Goal: Task Accomplishment & Management: Use online tool/utility

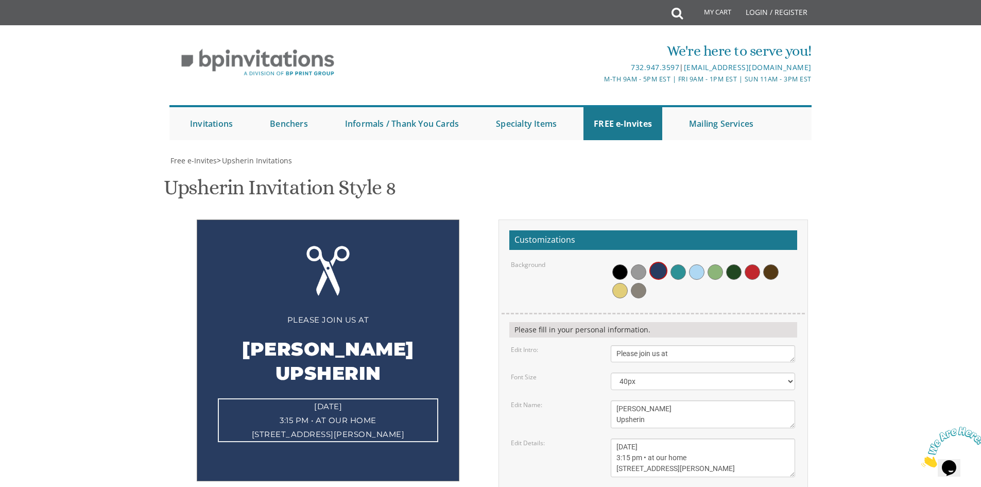
click at [731, 438] on textarea "[DATE] 1:00 pm • at our home [STREET_ADDRESS] • [GEOGRAPHIC_DATA], [US_STATE]" at bounding box center [703, 457] width 184 height 39
click at [678, 264] on span at bounding box center [678, 271] width 15 height 15
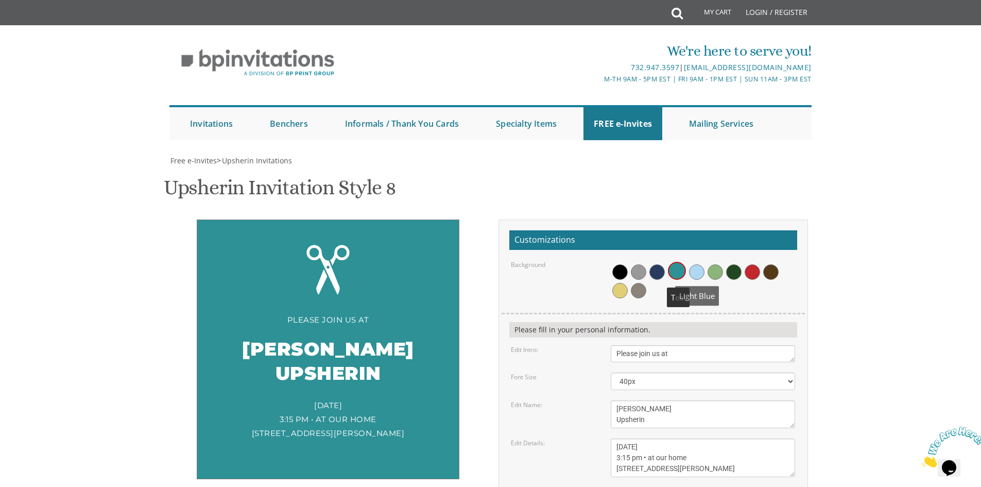
click at [699, 264] on span at bounding box center [696, 271] width 15 height 15
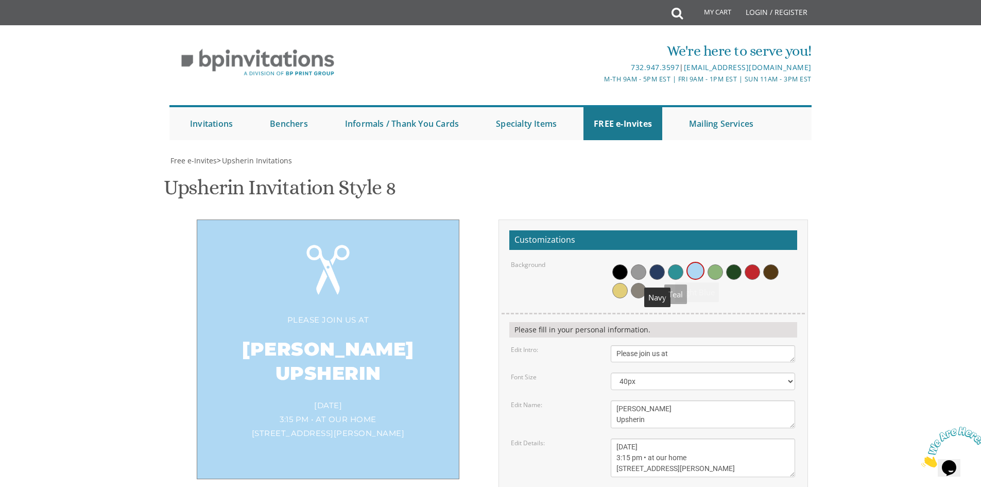
click at [660, 264] on span at bounding box center [657, 271] width 15 height 15
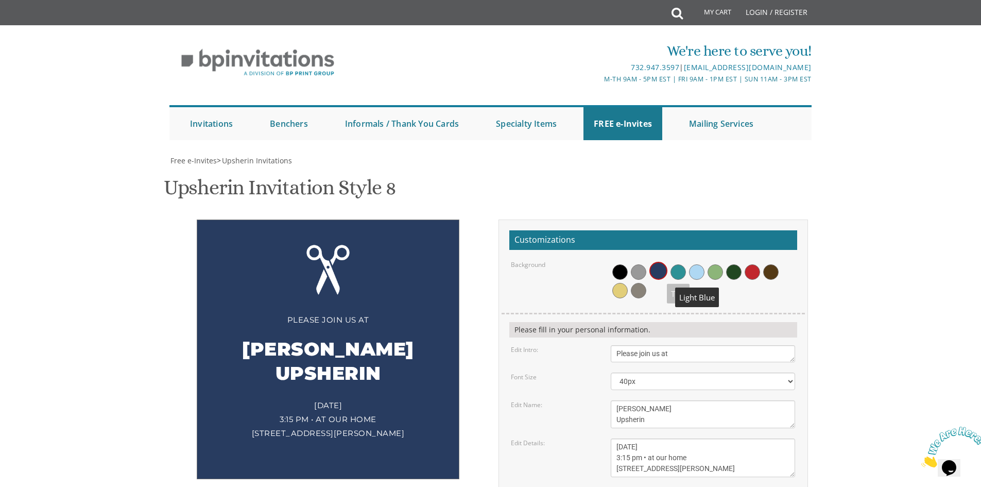
click at [697, 264] on span at bounding box center [696, 271] width 15 height 15
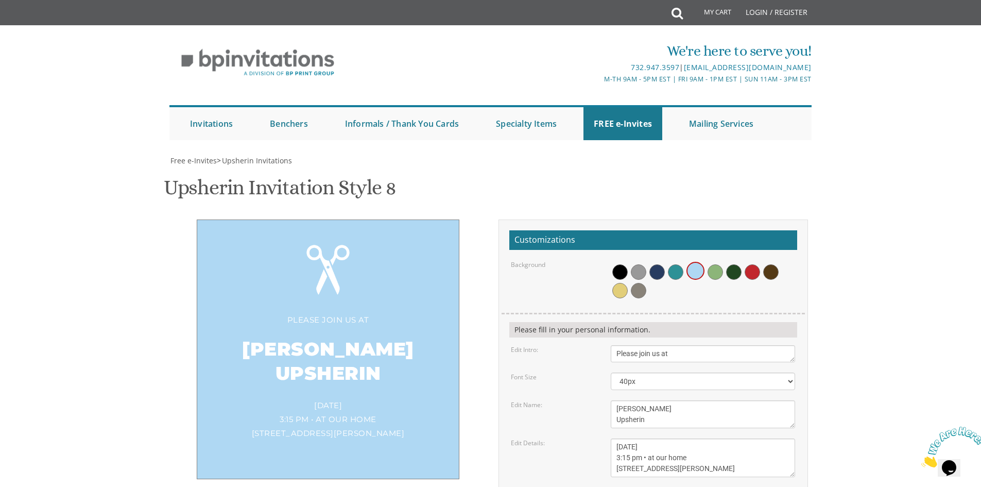
type input "[EMAIL_ADDRESS][DOMAIN_NAME]"
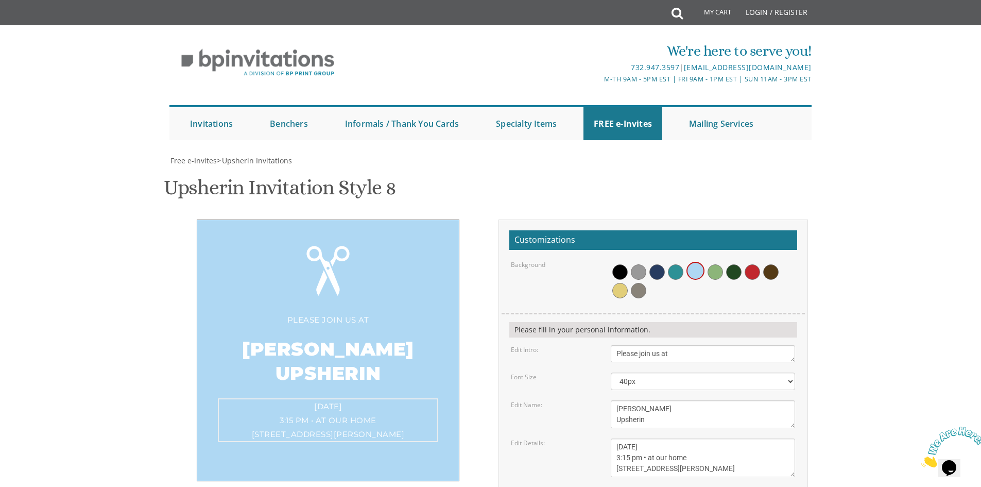
drag, startPoint x: 616, startPoint y: 253, endPoint x: 628, endPoint y: 253, distance: 11.8
click at [628, 438] on textarea "[DATE] 1:00 pm • at our home [STREET_ADDRESS] • [GEOGRAPHIC_DATA], [US_STATE]" at bounding box center [703, 457] width 184 height 39
type textarea "[DATE] 2:45 pm • at our home [STREET_ADDRESS][PERSON_NAME]"
click at [660, 280] on form "Customizations Background Please fill in your personal information. Edit Intro:…" at bounding box center [654, 412] width 288 height 365
click at [666, 486] on textarea "Avi and [PERSON_NAME]" at bounding box center [703, 495] width 184 height 17
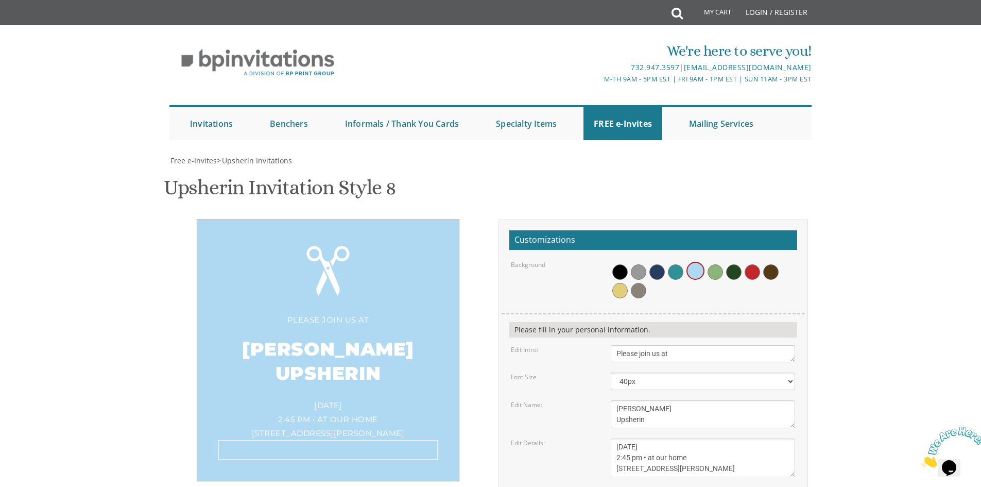
type textarea "[PERSON_NAME] and [PERSON_NAME] [PERSON_NAME]"
click at [596, 277] on form "Customizations Background Please fill in your personal information. Edit Intro:…" at bounding box center [654, 412] width 288 height 365
